Goal: Information Seeking & Learning: Learn about a topic

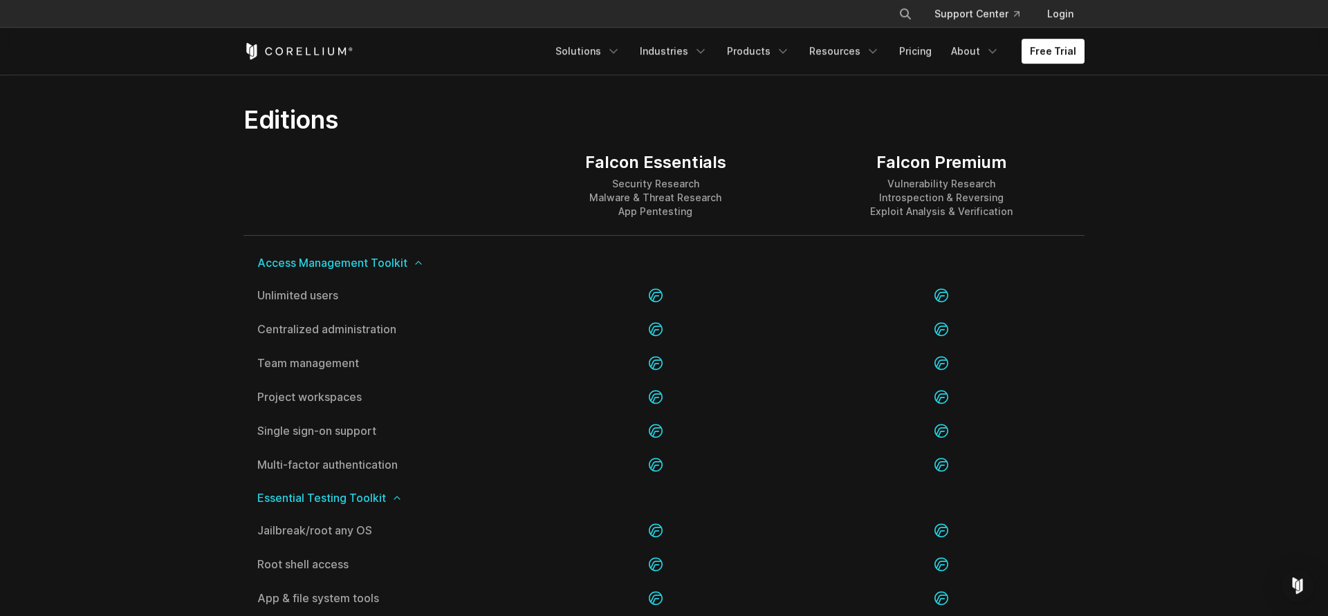
scroll to position [1341, 0]
click at [994, 45] on icon "Navigation Menu" at bounding box center [993, 51] width 14 height 14
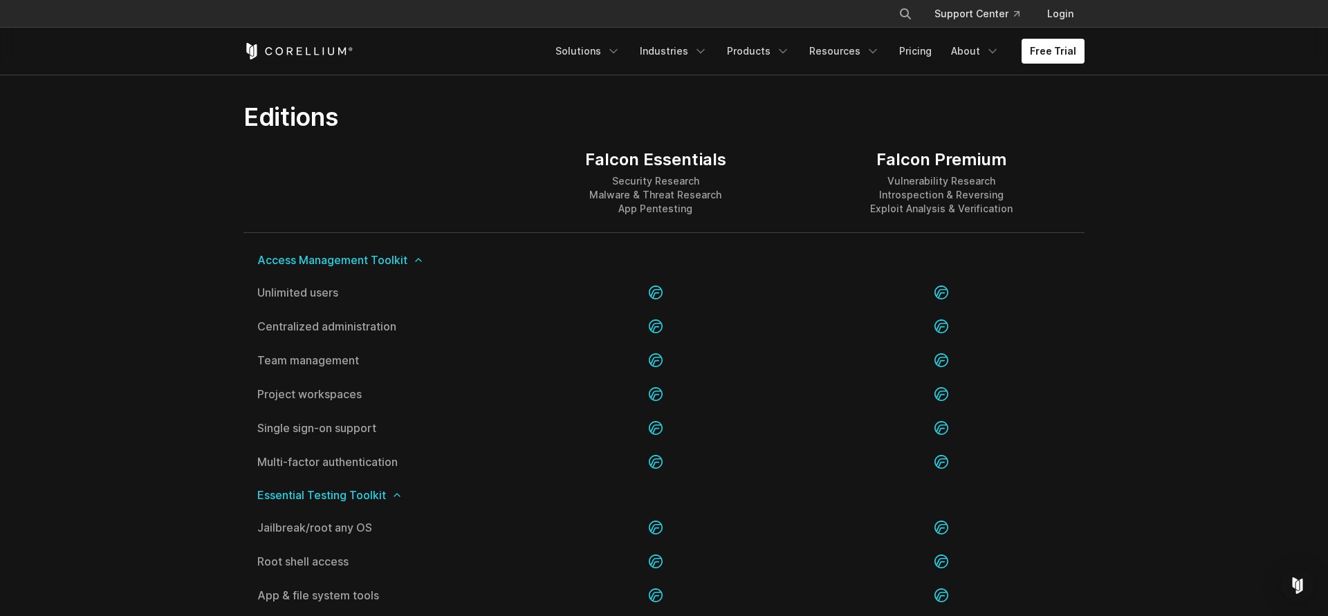
click at [871, 55] on icon "Navigation Menu" at bounding box center [873, 51] width 14 height 14
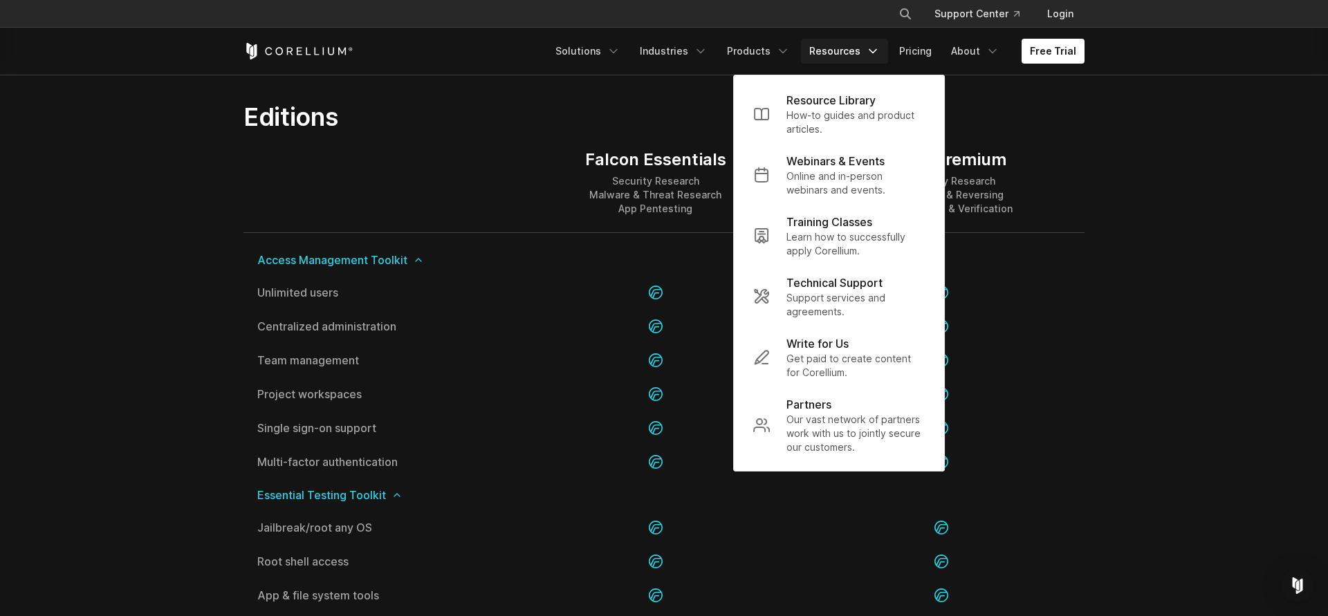
click at [871, 55] on icon "Navigation Menu" at bounding box center [873, 51] width 14 height 14
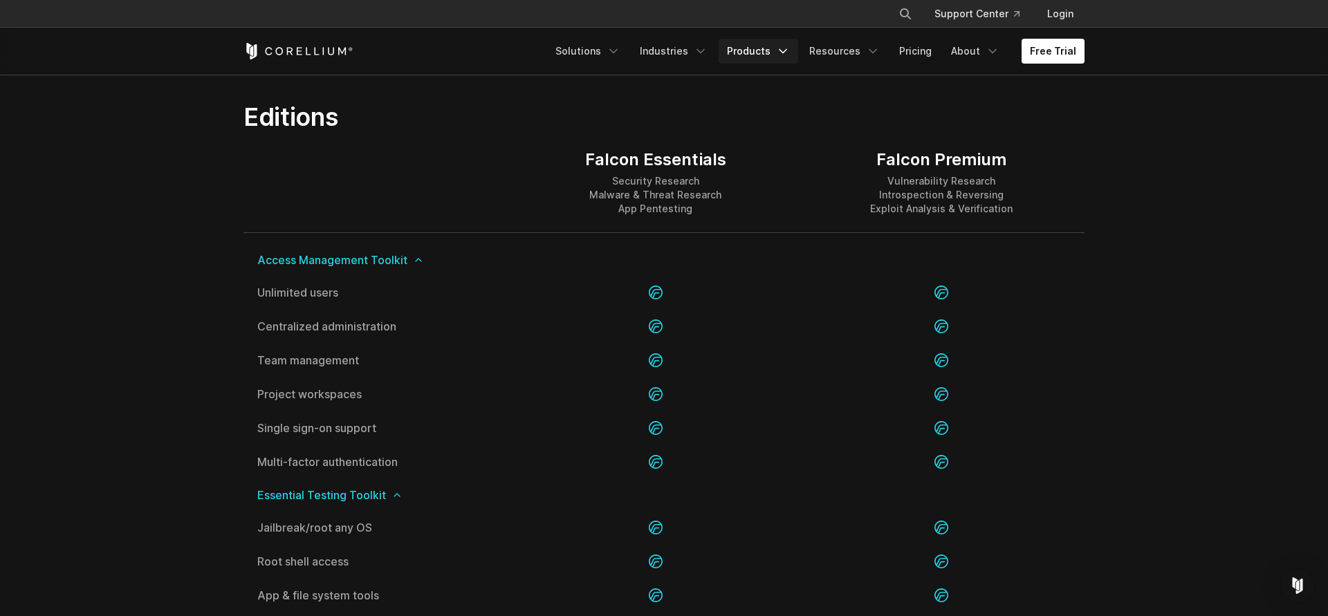
click at [790, 55] on icon "Navigation Menu" at bounding box center [783, 51] width 14 height 14
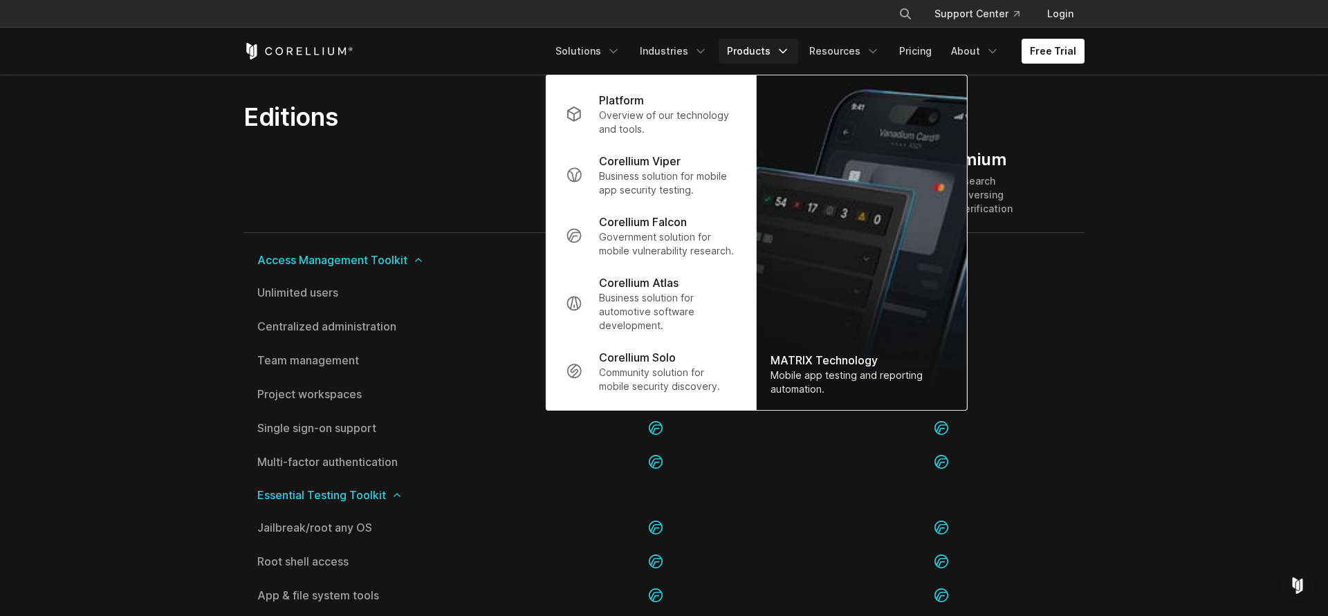
click at [790, 57] on icon "Navigation Menu" at bounding box center [783, 51] width 14 height 14
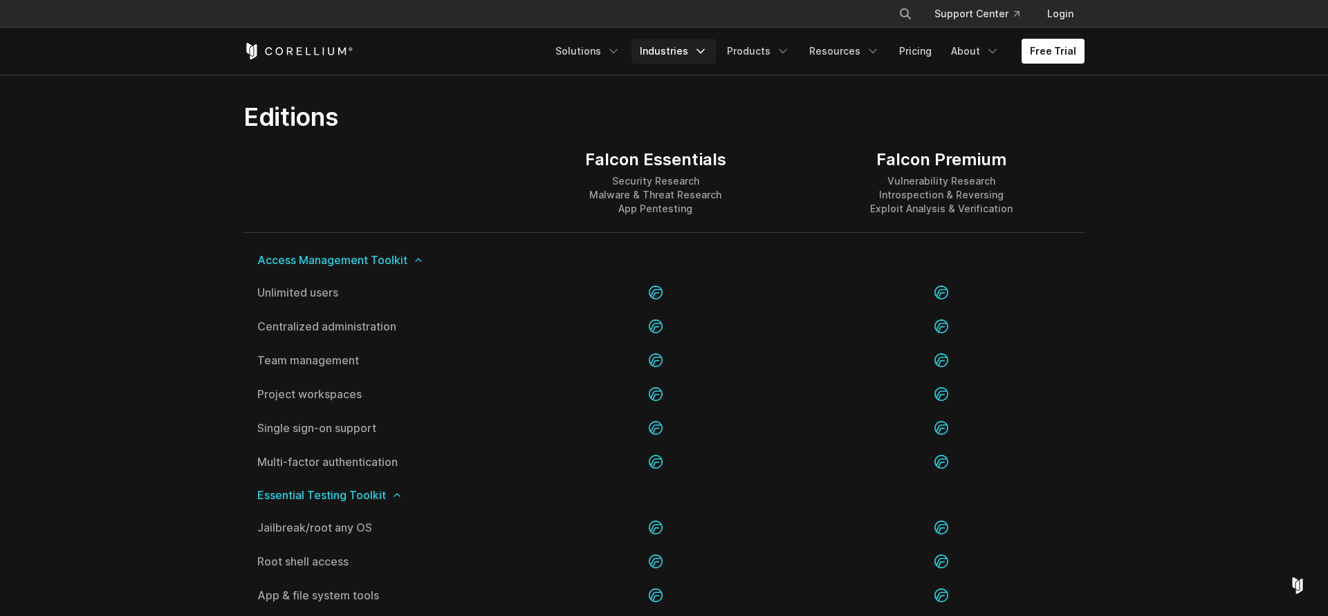
click at [688, 57] on link "Industries" at bounding box center [674, 51] width 84 height 25
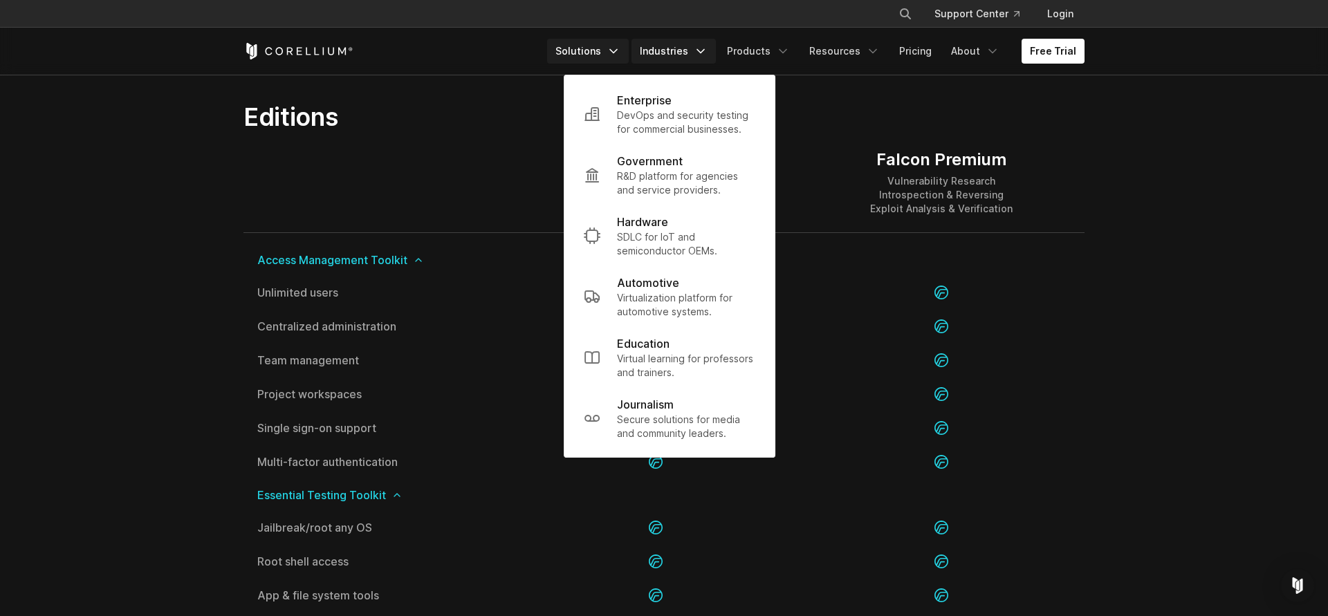
click at [621, 57] on icon "Navigation Menu" at bounding box center [614, 51] width 14 height 14
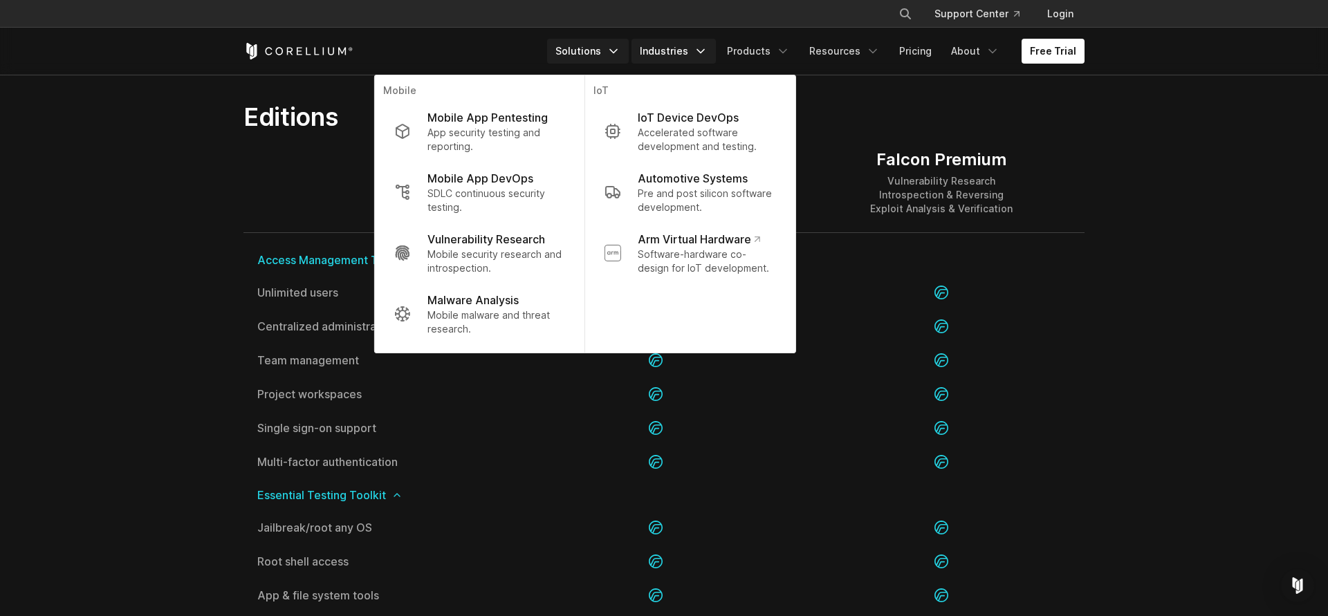
click at [689, 48] on link "Industries" at bounding box center [674, 51] width 84 height 25
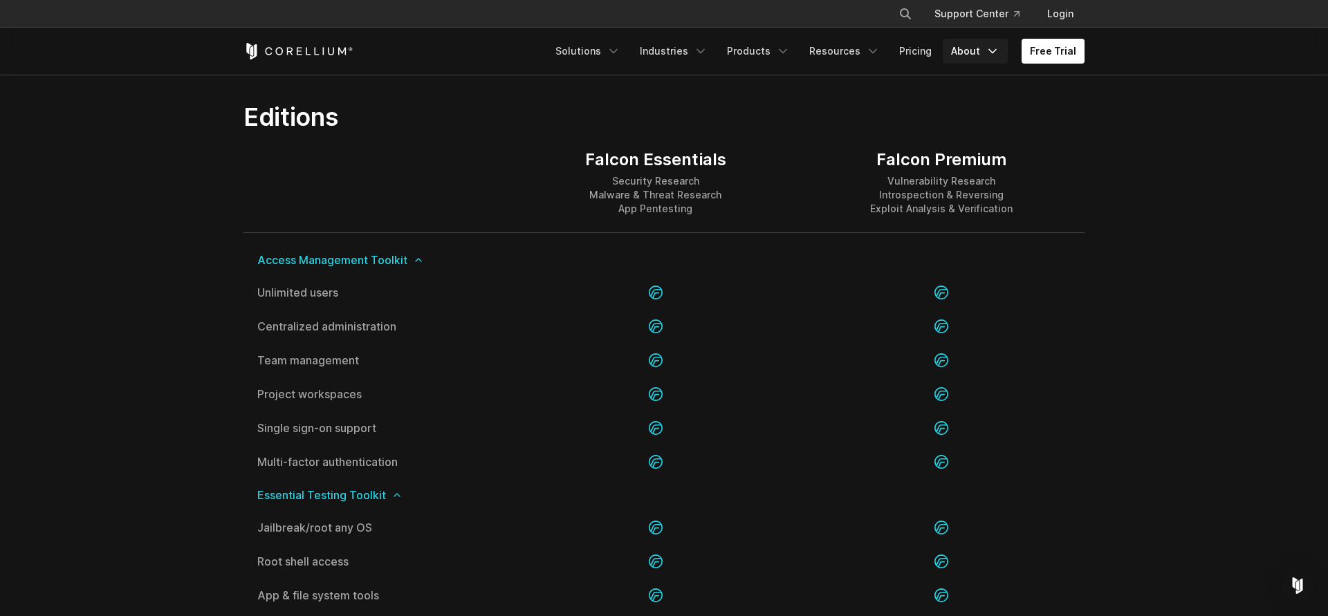
click at [980, 57] on link "About" at bounding box center [975, 51] width 65 height 25
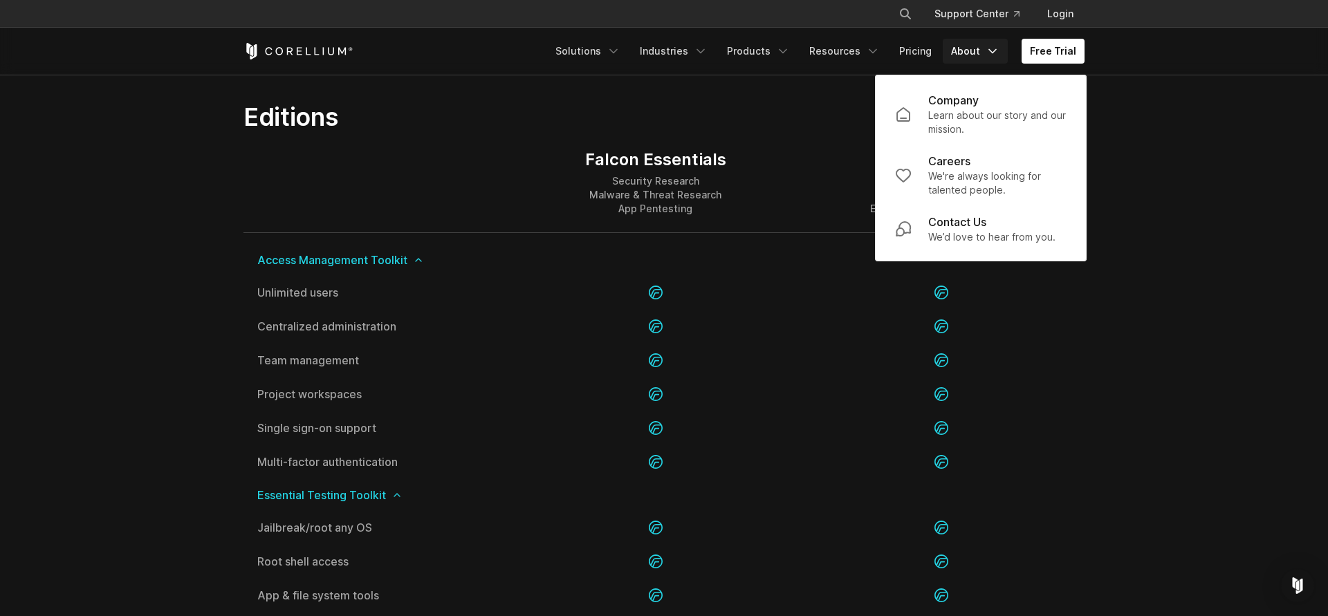
click at [664, 115] on h2 "Editions" at bounding box center [519, 117] width 551 height 30
